Goal: Find specific page/section: Find specific page/section

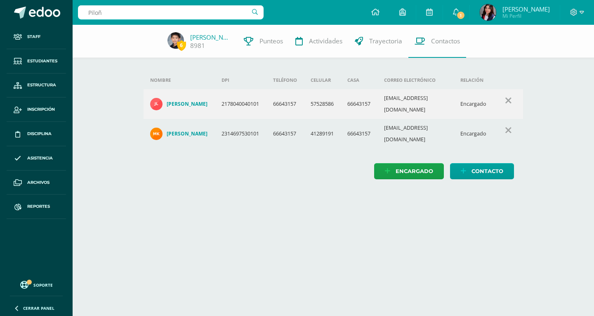
type input "Piloña"
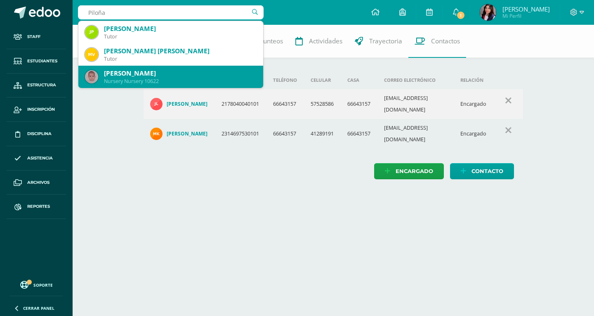
click at [190, 78] on div "Nursery Nursery 10622" at bounding box center [180, 81] width 153 height 7
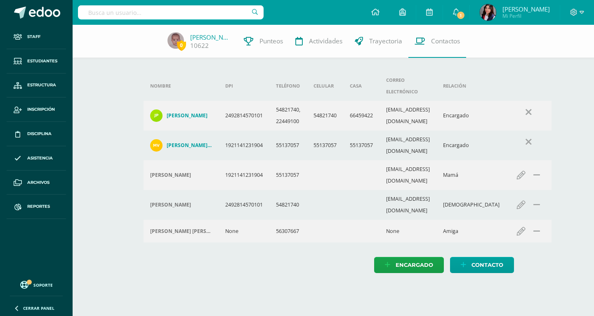
click at [121, 13] on input "text" at bounding box center [171, 12] width 186 height 14
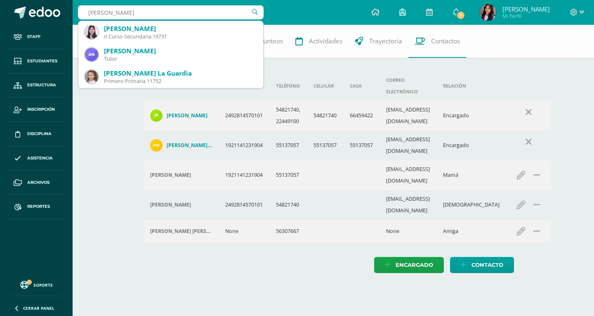
type input "Daniela Arias"
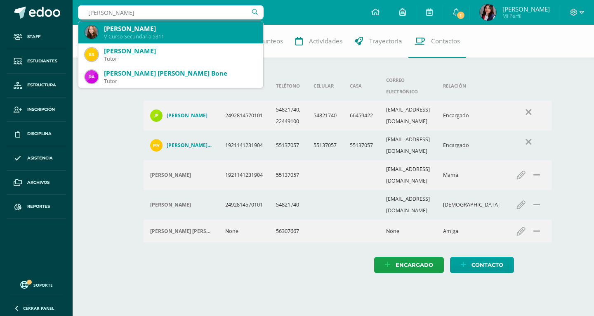
click at [144, 40] on div "V Curso Secundaria 5311" at bounding box center [180, 36] width 153 height 7
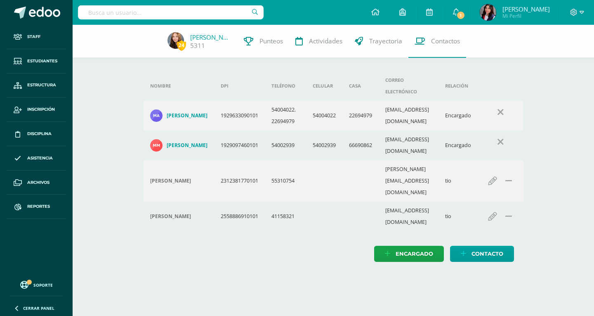
click at [151, 13] on input "text" at bounding box center [171, 12] width 186 height 14
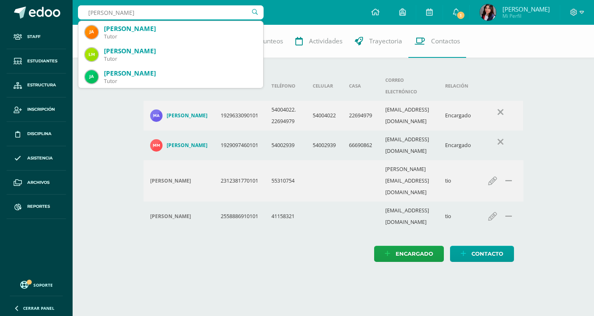
type input "Adrián Solé"
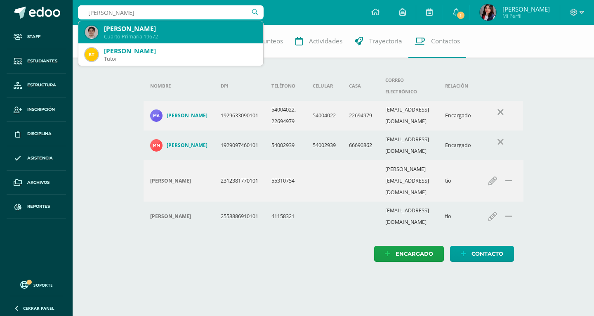
click at [154, 26] on div "Adrian Solé Echeverría" at bounding box center [180, 28] width 153 height 9
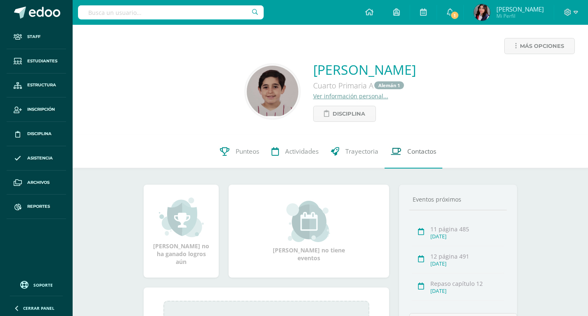
drag, startPoint x: 0, startPoint y: 0, endPoint x: 431, endPoint y: 157, distance: 458.8
click at [431, 157] on link "Contactos" at bounding box center [414, 151] width 58 height 33
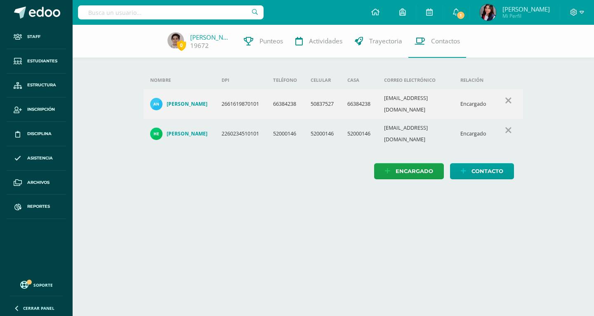
click at [165, 13] on input "text" at bounding box center [171, 12] width 186 height 14
type input "Rodrigo Cruz"
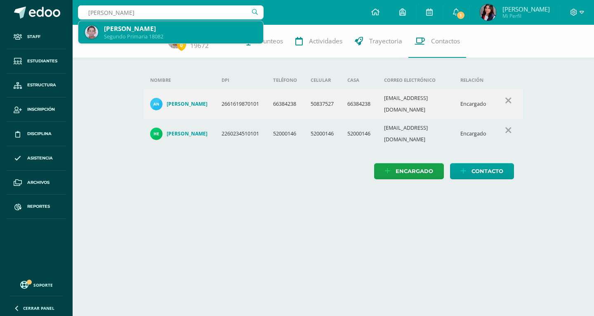
click at [167, 36] on div "Segundo Primaria 18082" at bounding box center [180, 36] width 153 height 7
